Goal: Information Seeking & Learning: Learn about a topic

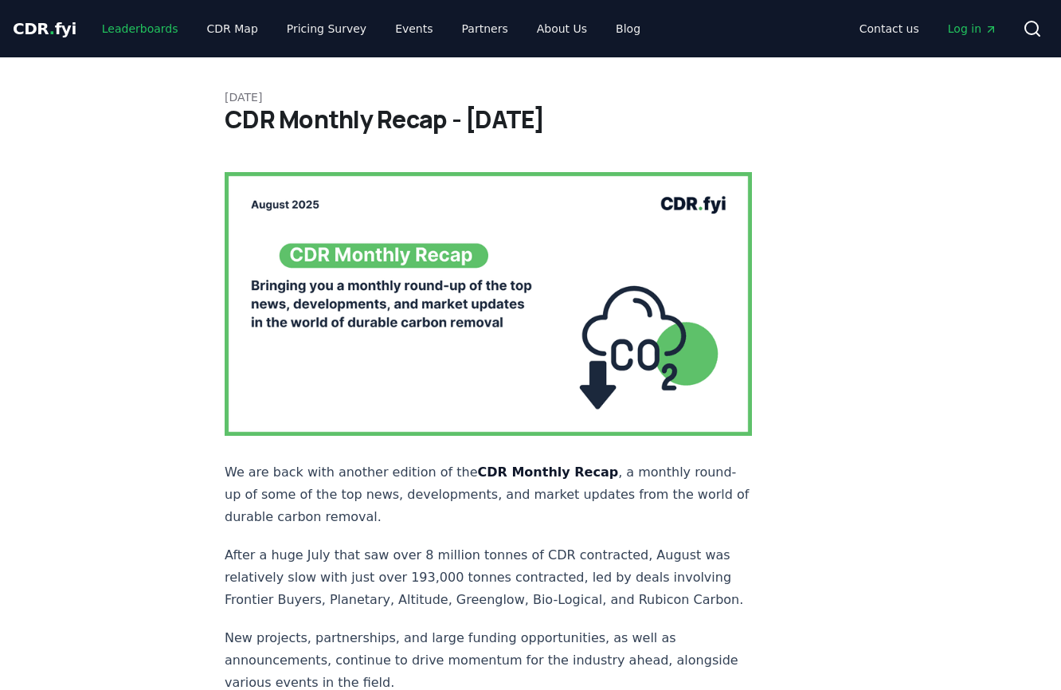
click at [151, 33] on link "Leaderboards" at bounding box center [140, 28] width 102 height 29
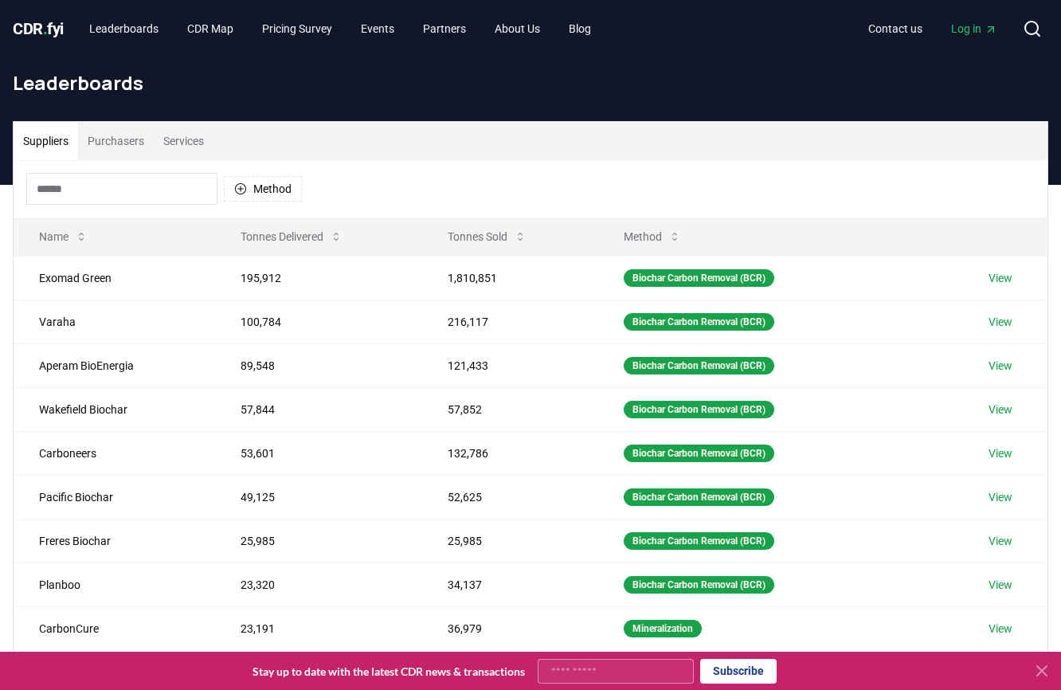
click at [49, 138] on button "Suppliers" at bounding box center [46, 141] width 65 height 38
click at [476, 238] on button "Tonnes Sold" at bounding box center [487, 237] width 104 height 32
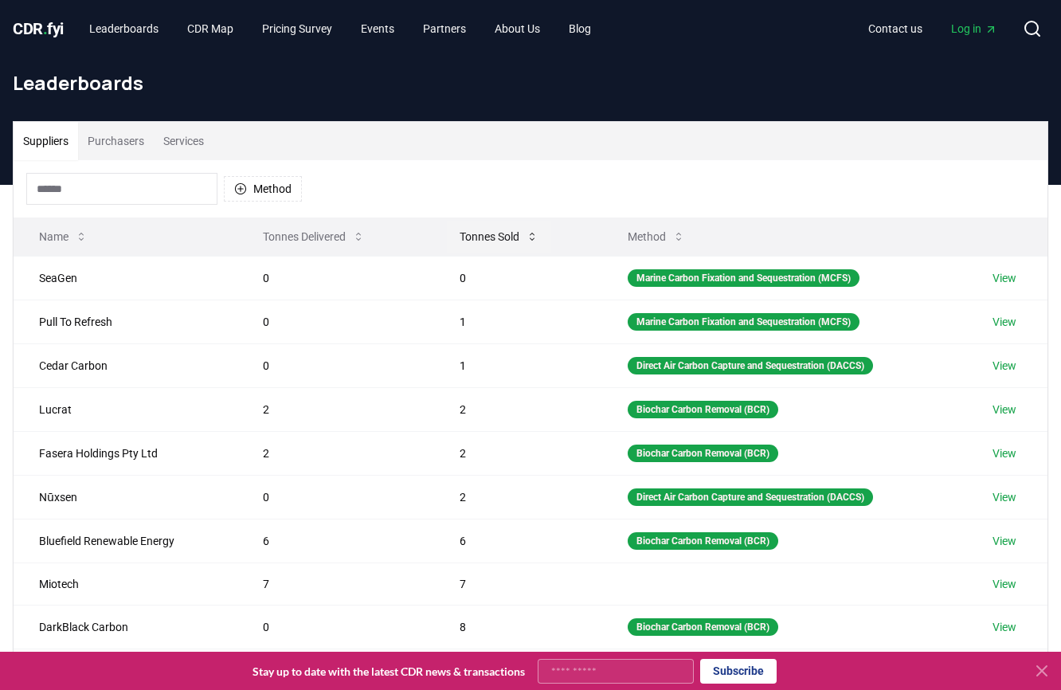
click at [476, 238] on button "Tonnes Sold" at bounding box center [499, 237] width 104 height 32
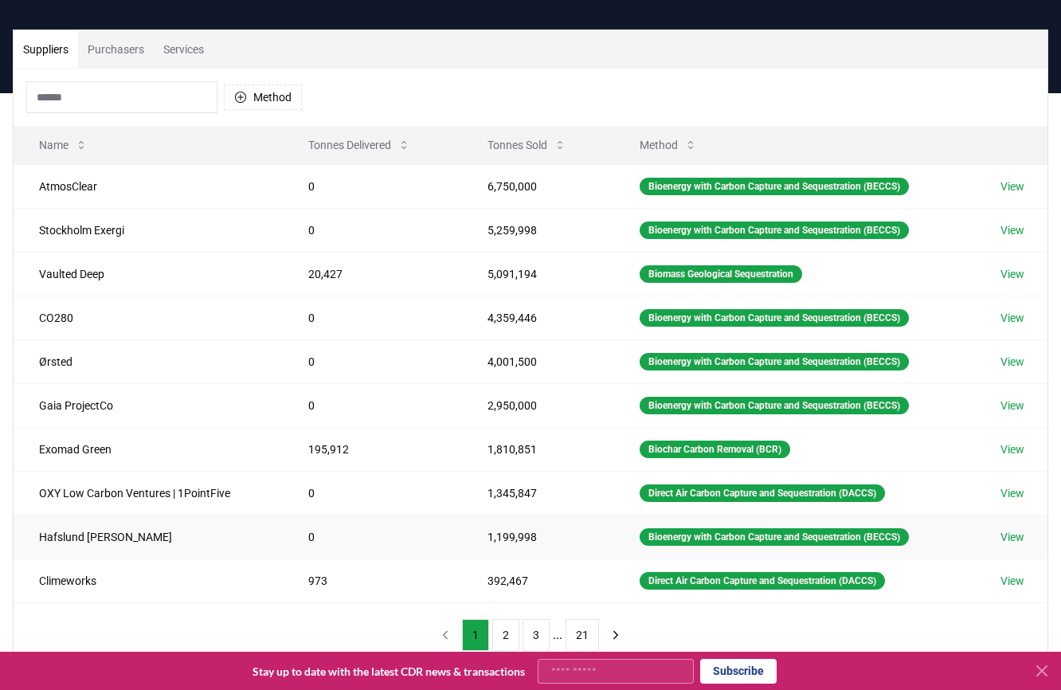
scroll to position [110, 0]
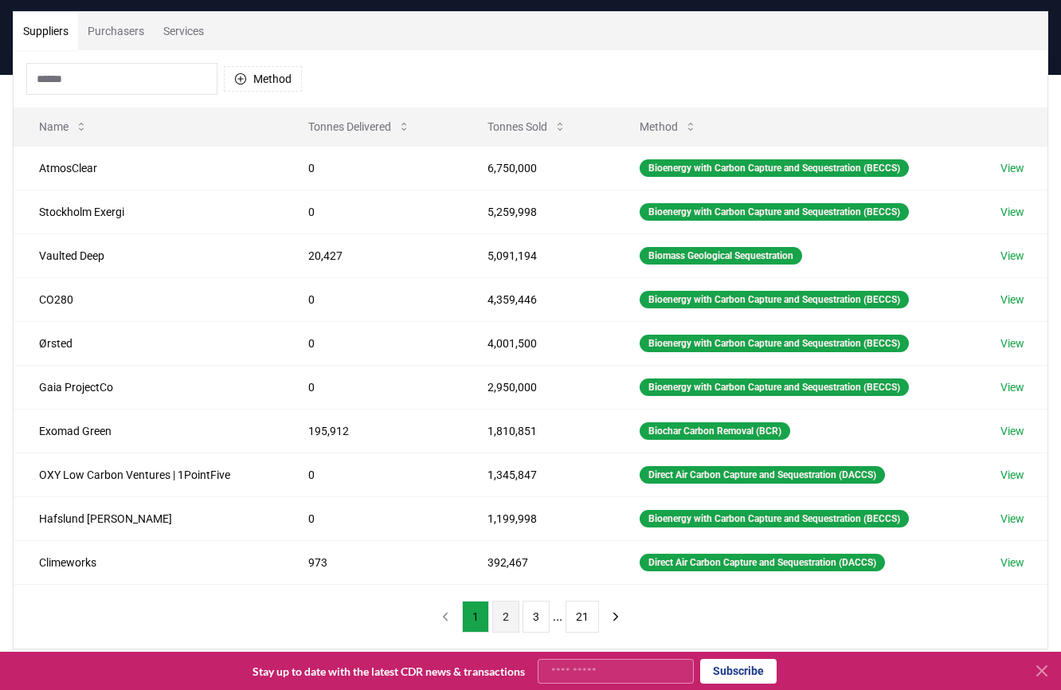
click at [504, 616] on button "2" at bounding box center [505, 617] width 27 height 32
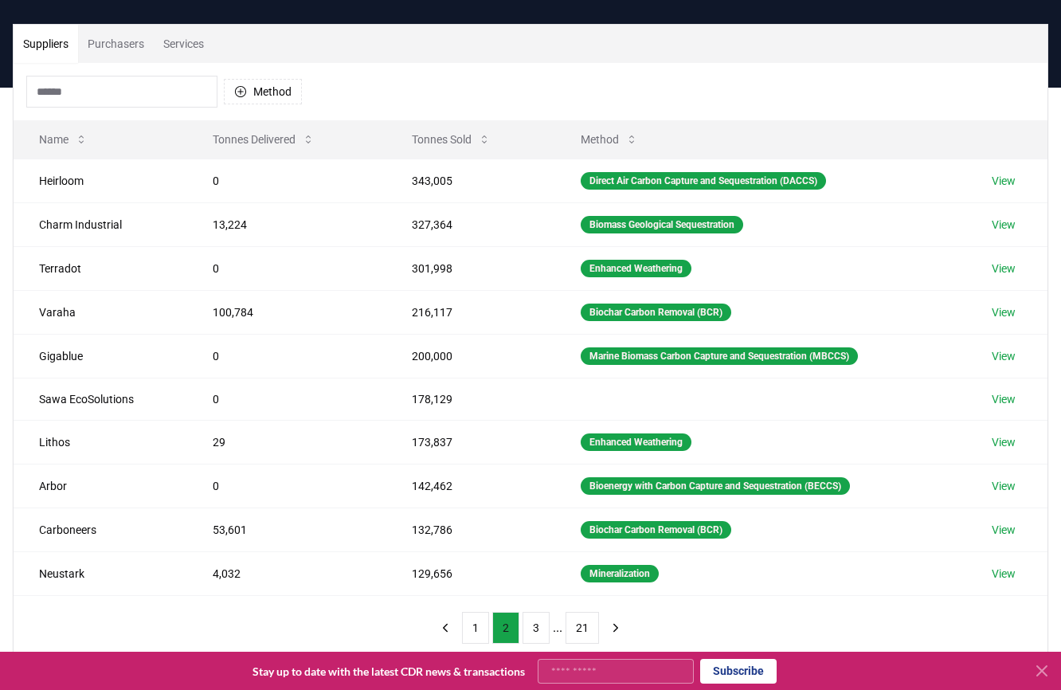
scroll to position [0, 0]
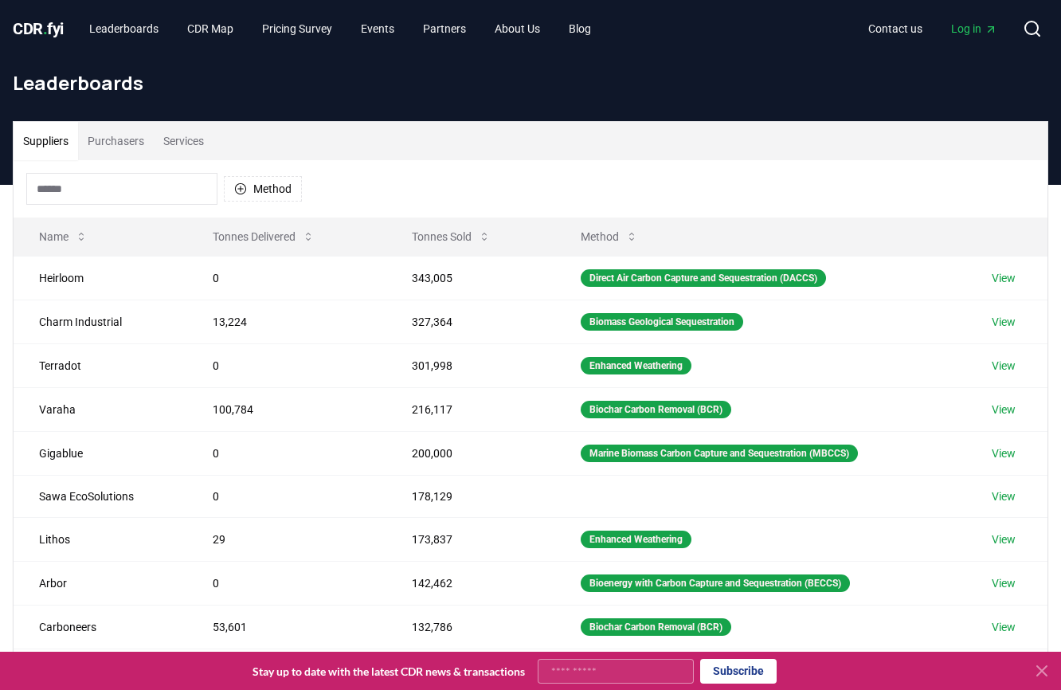
click at [84, 192] on input at bounding box center [121, 189] width 191 height 32
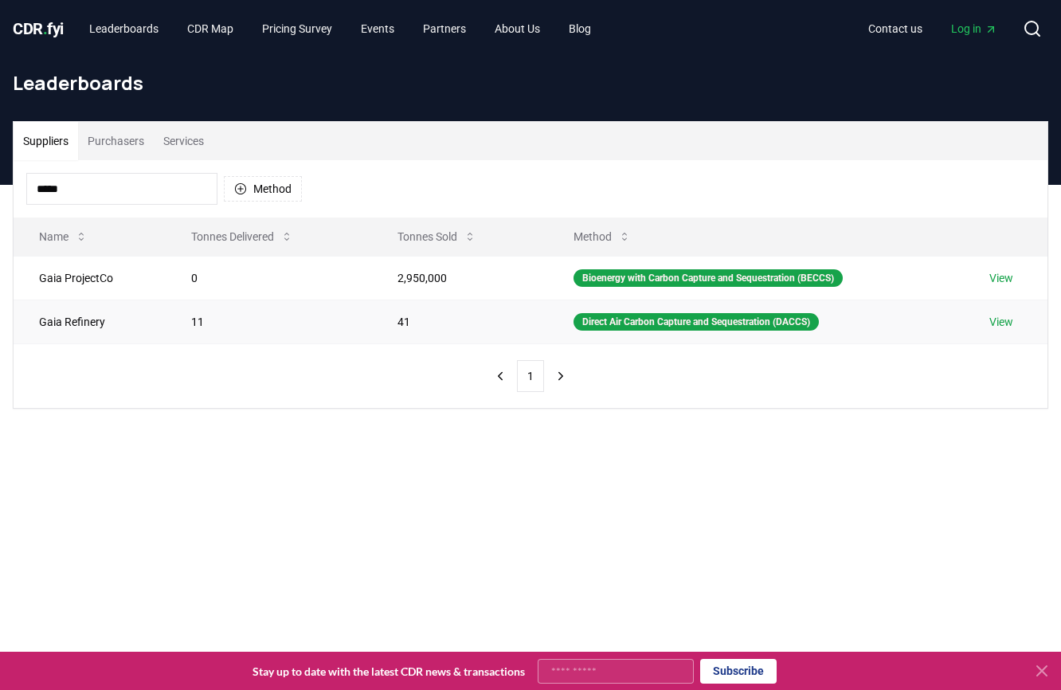
type input "****"
click at [1001, 323] on link "View" at bounding box center [1002, 322] width 24 height 16
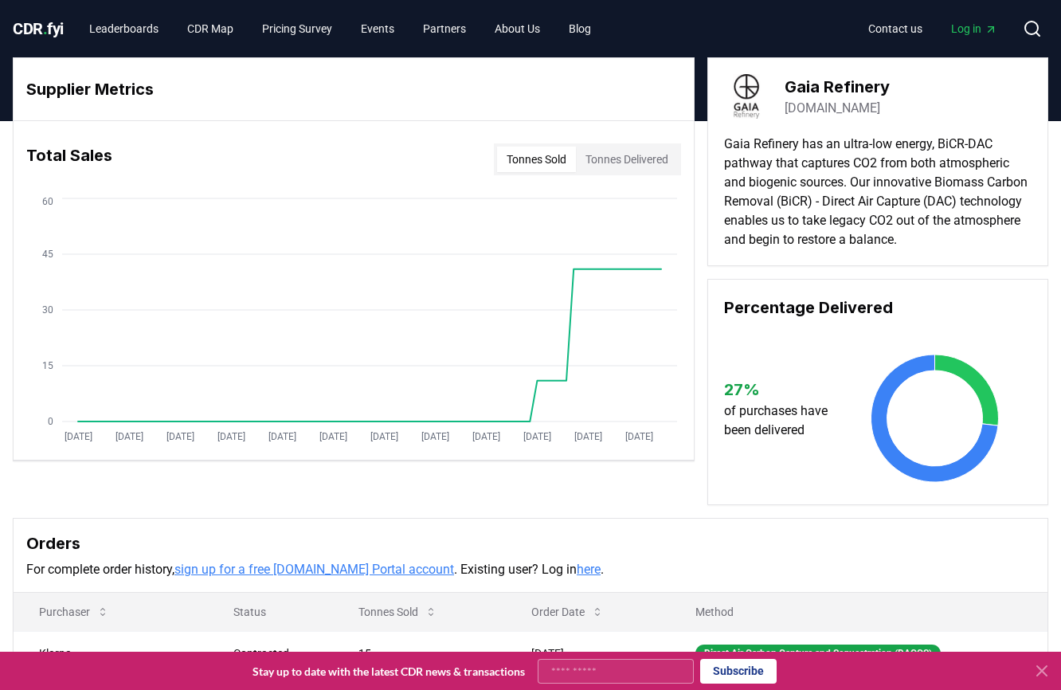
click at [560, 163] on button "Tonnes Sold" at bounding box center [536, 159] width 79 height 25
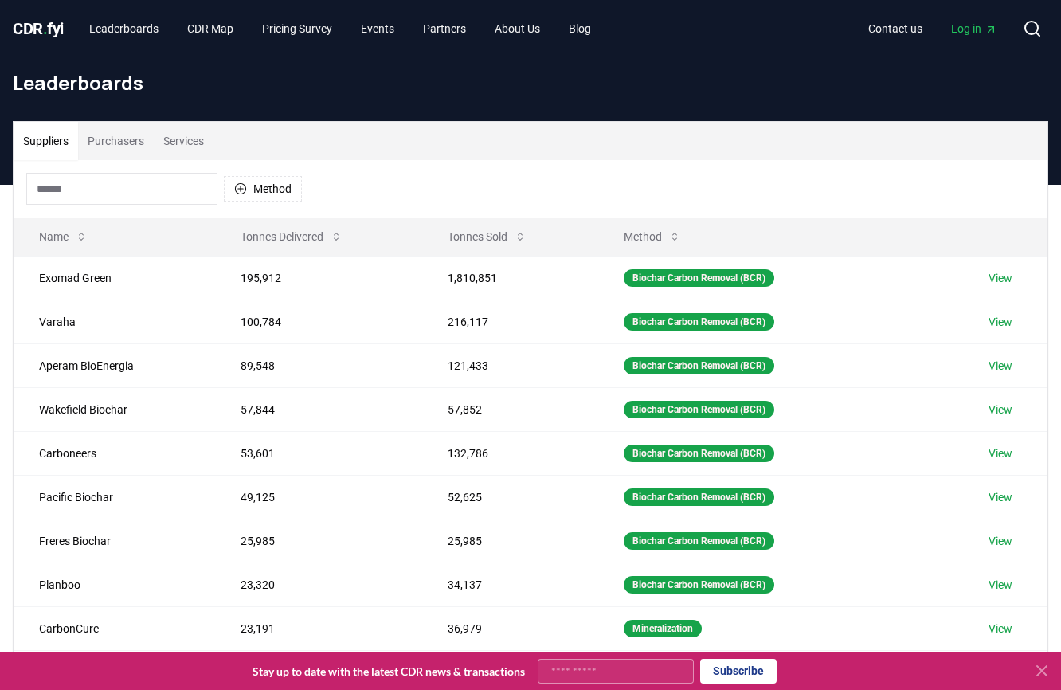
click at [102, 181] on input at bounding box center [121, 189] width 191 height 32
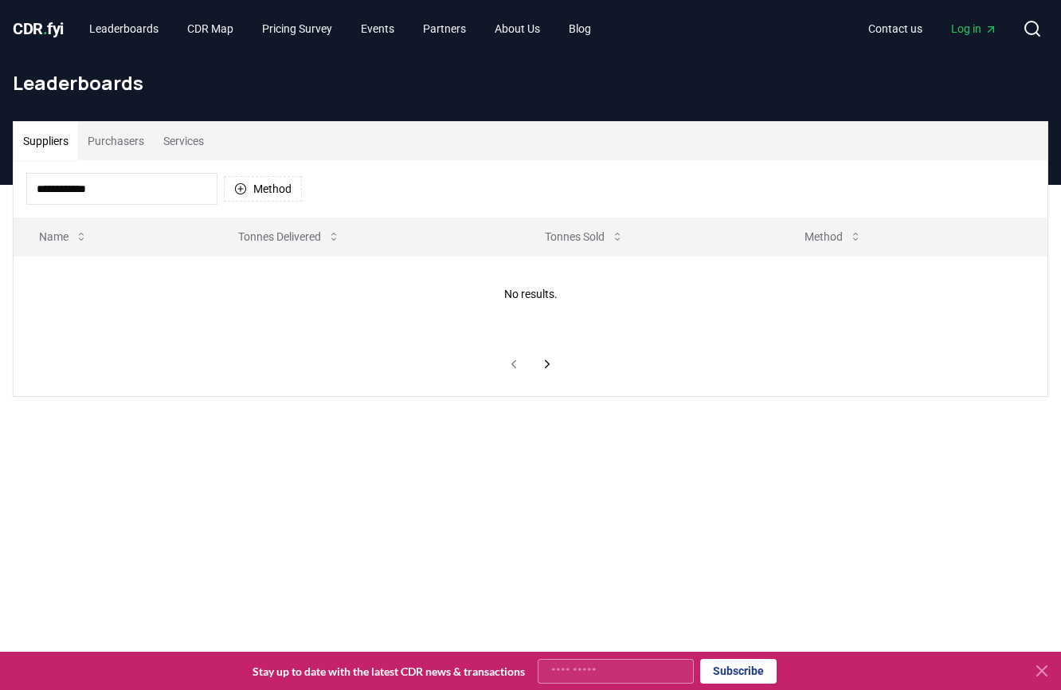
drag, startPoint x: 63, startPoint y: 188, endPoint x: 135, endPoint y: 194, distance: 72.8
click at [135, 194] on input "**********" at bounding box center [121, 189] width 191 height 32
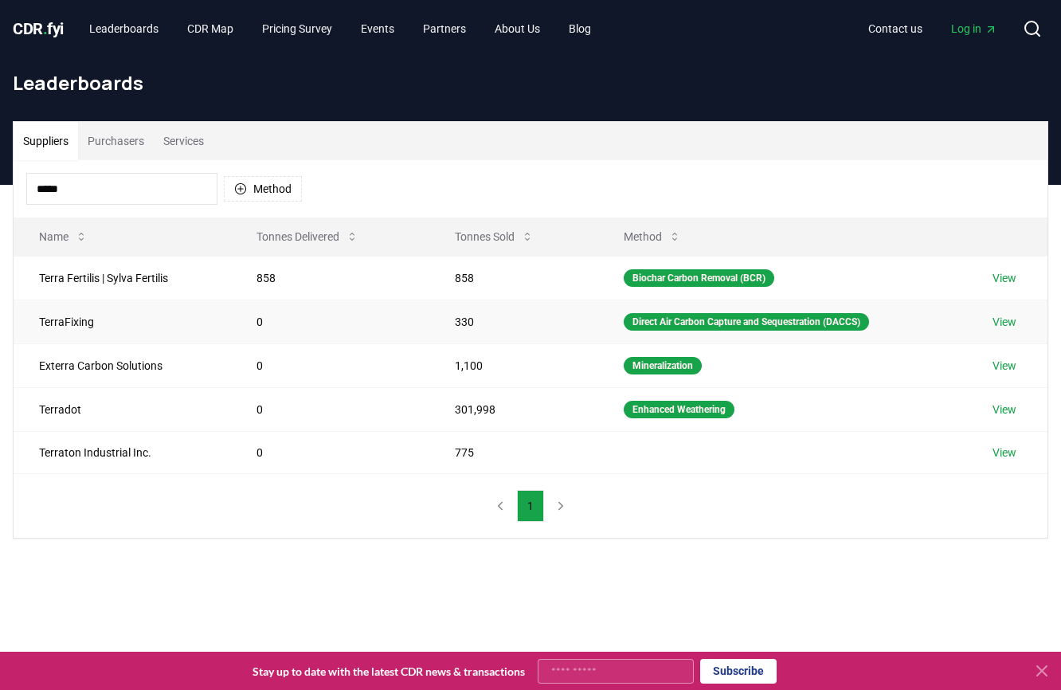
click at [62, 321] on td "TerraFixing" at bounding box center [123, 322] width 218 height 44
drag, startPoint x: 467, startPoint y: 321, endPoint x: 414, endPoint y: 301, distance: 57.0
click at [467, 321] on td "330" at bounding box center [514, 322] width 169 height 44
click at [112, 323] on td "TerraFixing" at bounding box center [123, 322] width 218 height 44
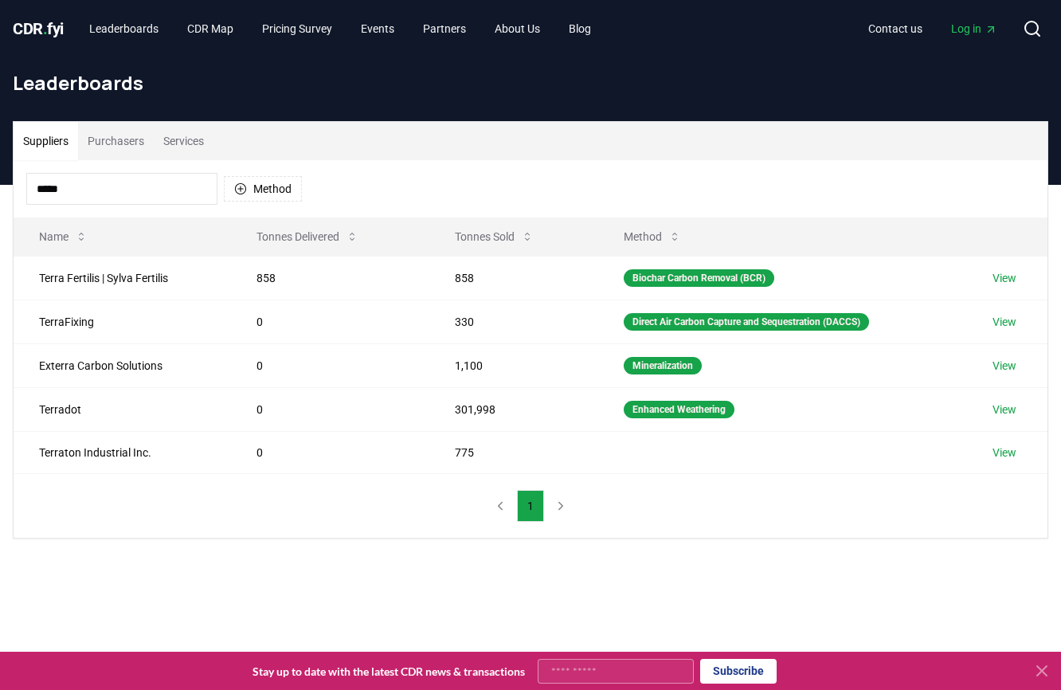
click at [97, 179] on input "*****" at bounding box center [121, 189] width 191 height 32
click at [85, 182] on input "*****" at bounding box center [121, 189] width 191 height 32
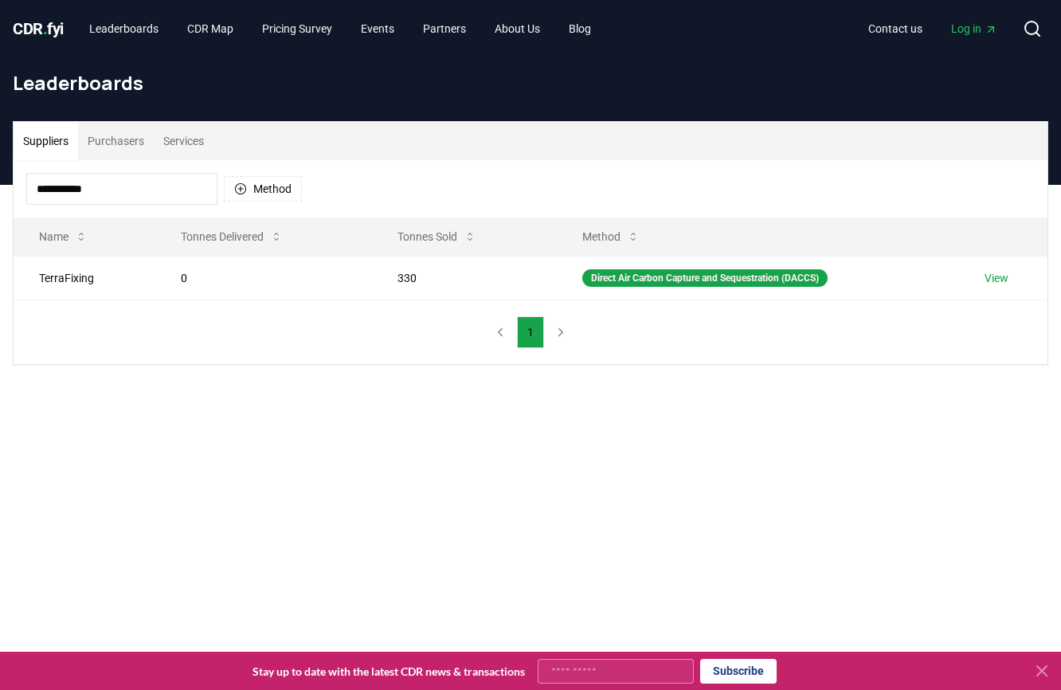
type input "**********"
click at [395, 278] on td "330" at bounding box center [464, 278] width 184 height 44
click at [177, 280] on td "0" at bounding box center [264, 278] width 218 height 44
click at [56, 281] on td "TerraFixing" at bounding box center [85, 278] width 142 height 44
click at [389, 277] on td "330" at bounding box center [464, 278] width 184 height 44
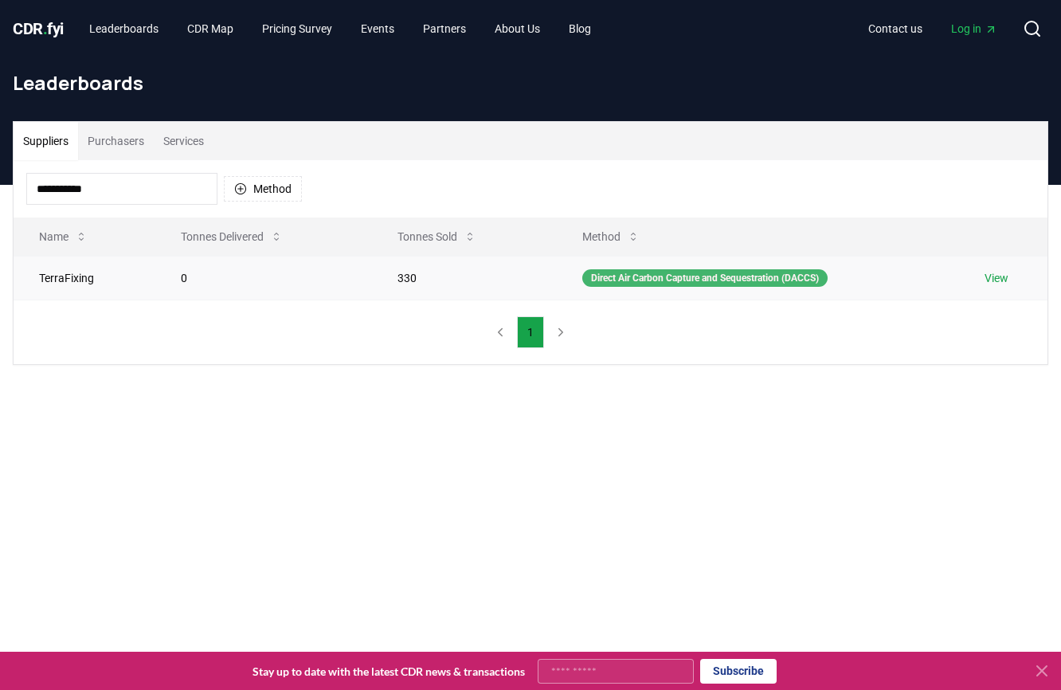
click at [593, 269] on div "Direct Air Carbon Capture and Sequestration (DACCS)" at bounding box center [705, 278] width 245 height 18
click at [1008, 276] on link "View" at bounding box center [997, 278] width 24 height 16
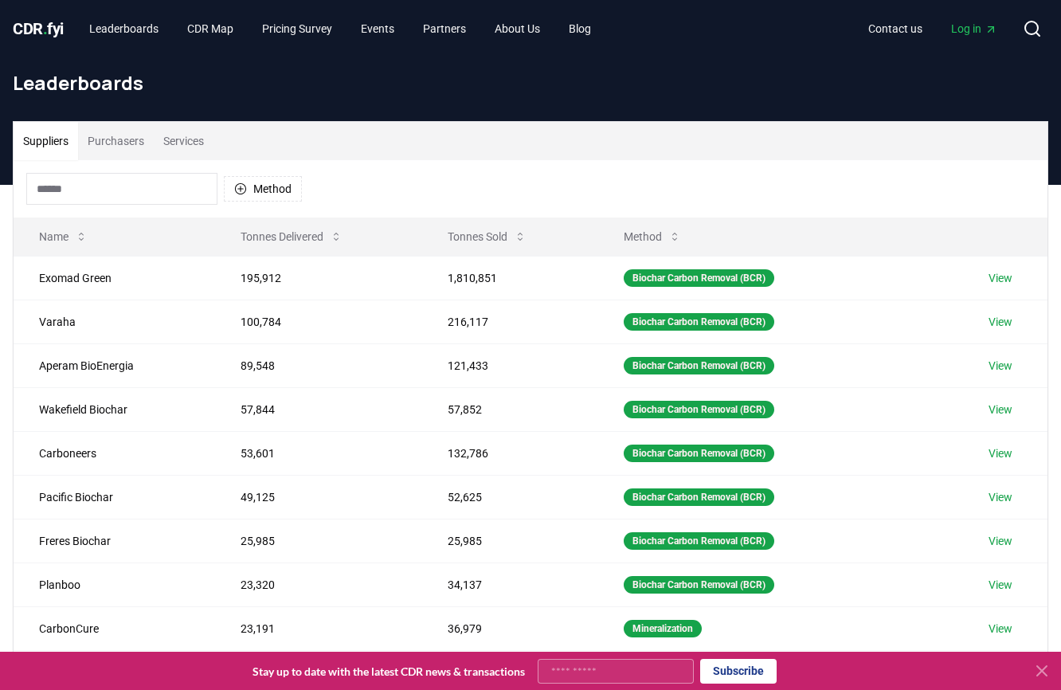
click at [37, 144] on button "Suppliers" at bounding box center [46, 141] width 65 height 38
click at [147, 186] on input at bounding box center [121, 189] width 191 height 32
